Goal: Task Accomplishment & Management: Manage account settings

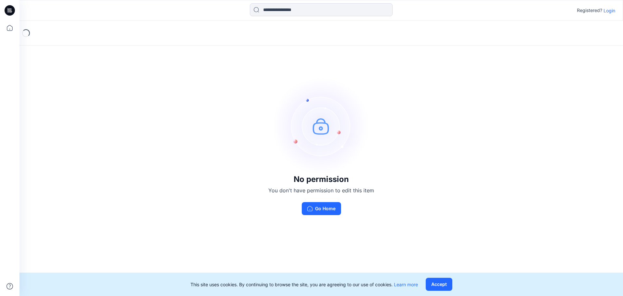
click at [323, 201] on div "No permission You don't have permission to edit this item Go Home" at bounding box center [321, 195] width 106 height 40
click at [321, 205] on button "Go Home" at bounding box center [321, 208] width 39 height 13
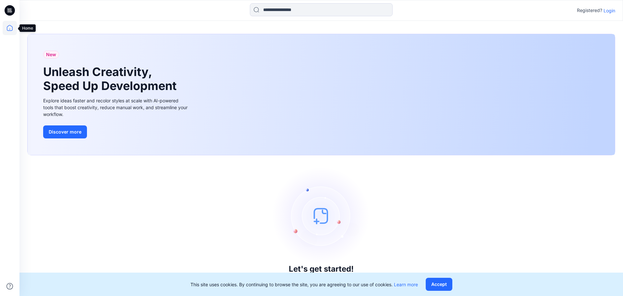
click at [10, 31] on icon at bounding box center [10, 28] width 14 height 14
click at [437, 287] on button "Accept" at bounding box center [439, 283] width 27 height 13
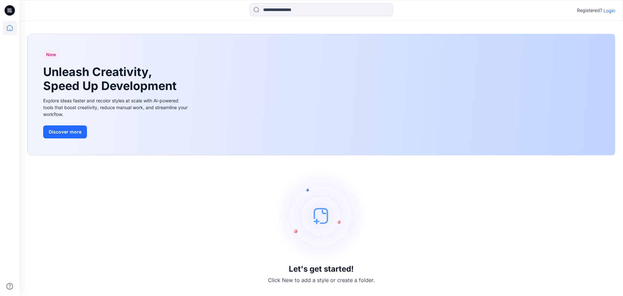
click at [607, 11] on p "Login" at bounding box center [610, 10] width 12 height 7
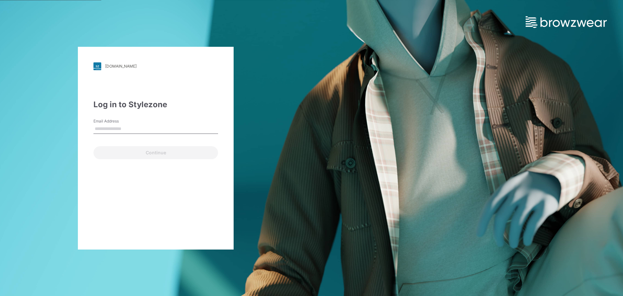
type input "**********"
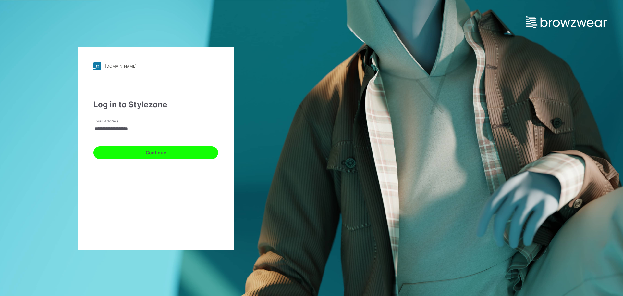
click at [137, 150] on button "Continue" at bounding box center [155, 152] width 125 height 13
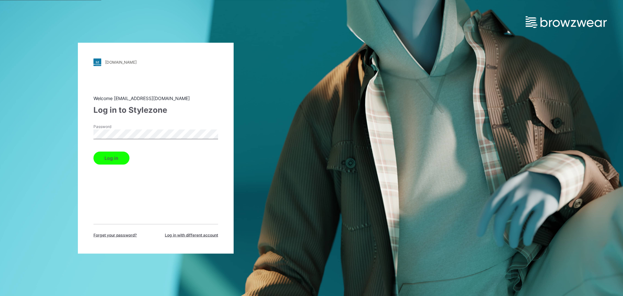
click at [112, 162] on button "Log in" at bounding box center [111, 157] width 36 height 13
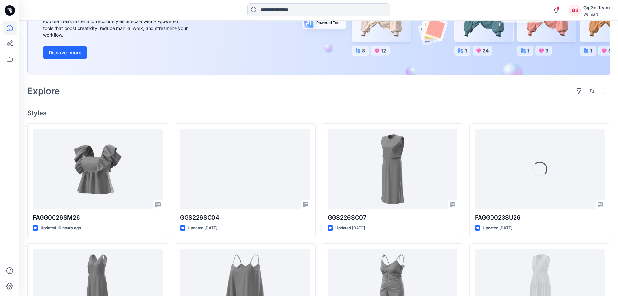
scroll to position [195, 0]
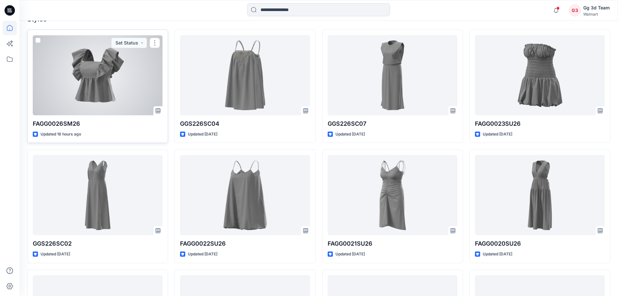
click at [97, 73] on div at bounding box center [98, 75] width 130 height 80
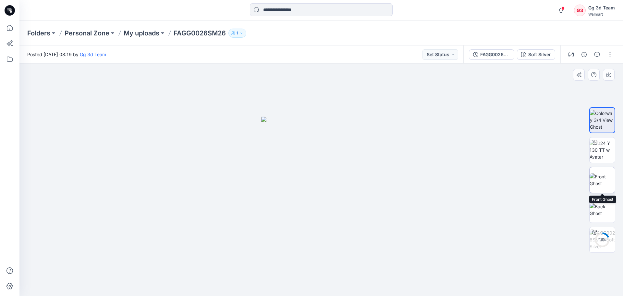
click at [606, 182] on img at bounding box center [602, 180] width 25 height 14
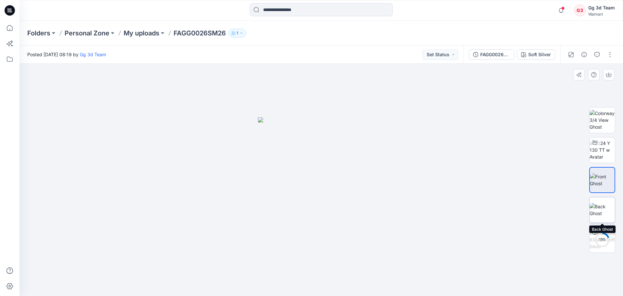
click at [604, 204] on img at bounding box center [602, 210] width 25 height 14
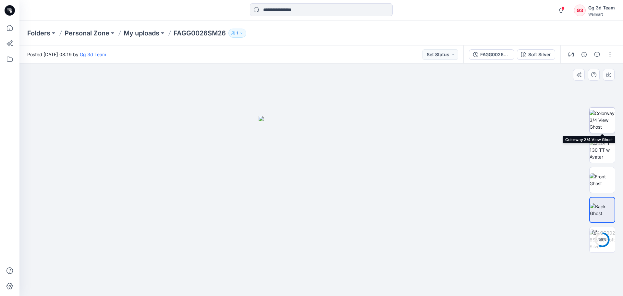
click at [600, 123] on img at bounding box center [602, 120] width 25 height 20
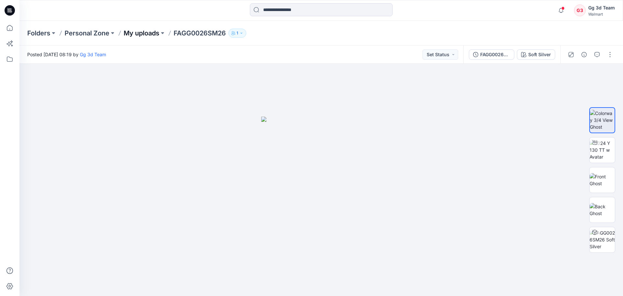
click at [142, 34] on p "My uploads" at bounding box center [142, 33] width 36 height 9
